Goal: Task Accomplishment & Management: Manage account settings

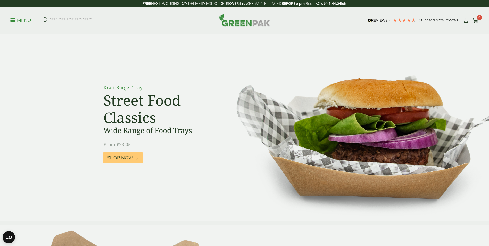
click at [23, 17] on ul "Menu" at bounding box center [73, 20] width 126 height 11
click at [20, 26] on ul "Menu" at bounding box center [73, 20] width 126 height 11
click at [26, 22] on p "Menu" at bounding box center [20, 20] width 21 height 6
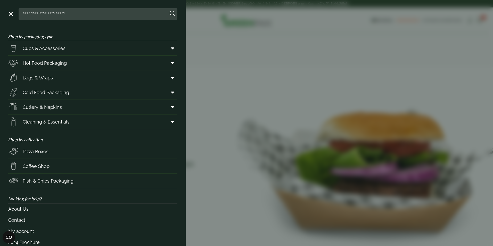
click at [334, 48] on aside "Close Shop by packaging type Cups & Accessories Hot Drink Paper Cups Smoothie C…" at bounding box center [246, 123] width 493 height 246
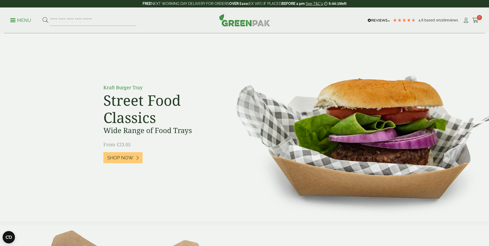
click at [479, 18] on span "0" at bounding box center [479, 17] width 5 height 5
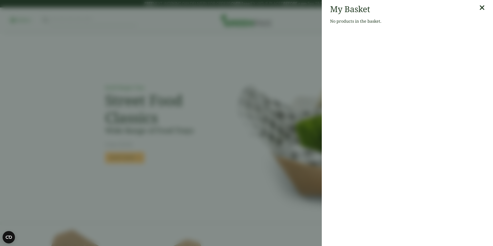
click at [281, 67] on aside "My Basket No products in the basket." at bounding box center [246, 123] width 493 height 246
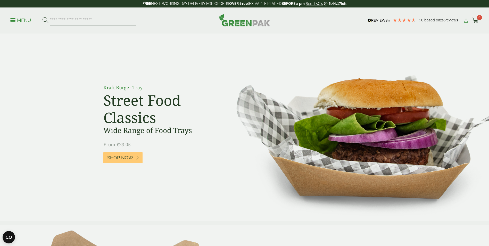
click at [466, 22] on icon at bounding box center [466, 20] width 6 height 5
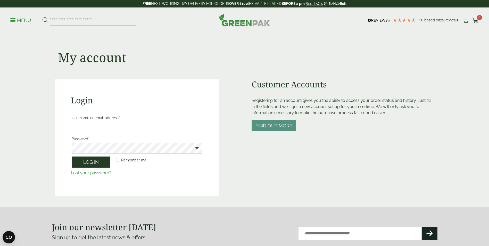
click at [97, 160] on button "Log in" at bounding box center [91, 162] width 39 height 11
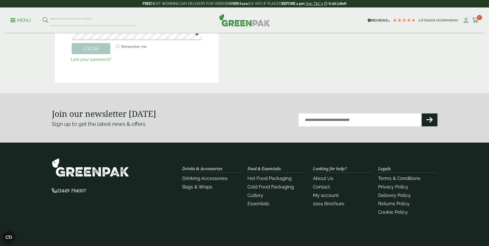
click at [93, 131] on section "Join our newsletter today Sign up to get the latest news & offers Email (Requir…" at bounding box center [244, 117] width 489 height 49
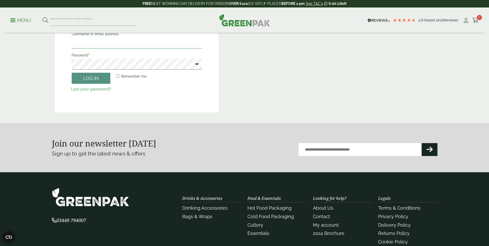
click at [103, 45] on input "Username or email address *" at bounding box center [137, 43] width 130 height 11
click at [65, 64] on div "Login ERROR : A username and password must be provided. Lost your password ? Us…" at bounding box center [137, 39] width 164 height 147
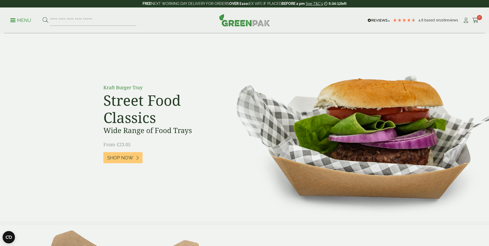
click at [469, 18] on ul "My Account Cart 0" at bounding box center [471, 21] width 16 height 8
click at [467, 22] on icon at bounding box center [466, 20] width 6 height 5
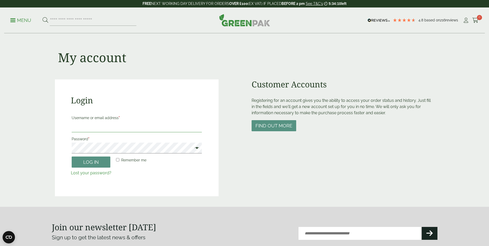
click at [137, 131] on input "Username or email address *" at bounding box center [137, 126] width 130 height 11
click at [72, 157] on button "Log in" at bounding box center [91, 162] width 39 height 11
drag, startPoint x: 124, startPoint y: 116, endPoint x: 107, endPoint y: 120, distance: 17.4
click at [124, 116] on label "Username or email address *" at bounding box center [137, 117] width 130 height 7
click at [124, 121] on input "*" at bounding box center [137, 126] width 130 height 11
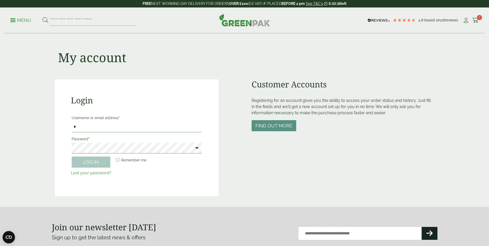
click at [78, 127] on input "*" at bounding box center [137, 126] width 130 height 11
click at [81, 127] on input "**********" at bounding box center [137, 126] width 130 height 11
click at [83, 128] on input "**********" at bounding box center [137, 126] width 130 height 11
type input "**********"
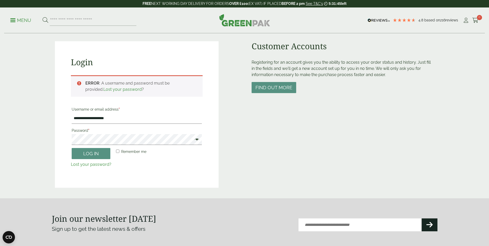
scroll to position [36, 0]
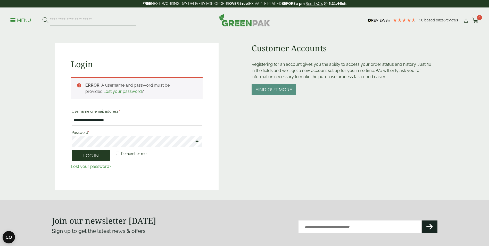
click at [102, 156] on button "Log in" at bounding box center [91, 155] width 39 height 11
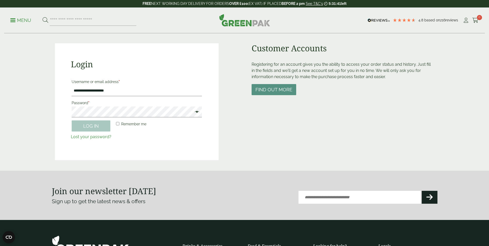
click at [198, 111] on span at bounding box center [195, 112] width 7 height 6
